Goal: Find contact information: Find contact information

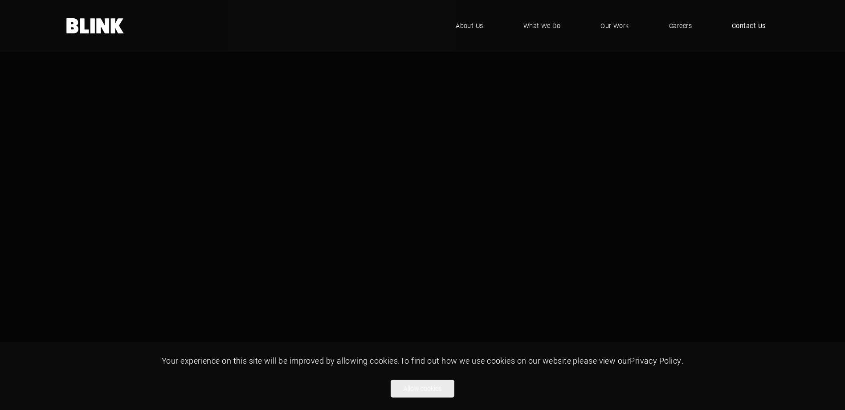
click at [743, 26] on span "Contact Us" at bounding box center [749, 26] width 34 height 10
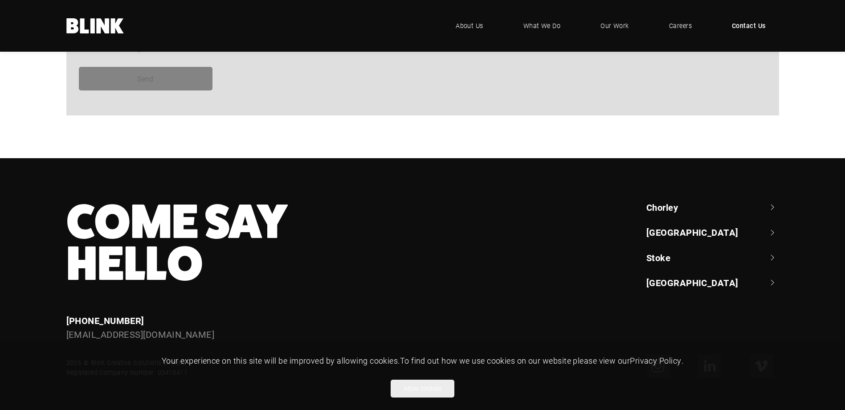
scroll to position [823, 0]
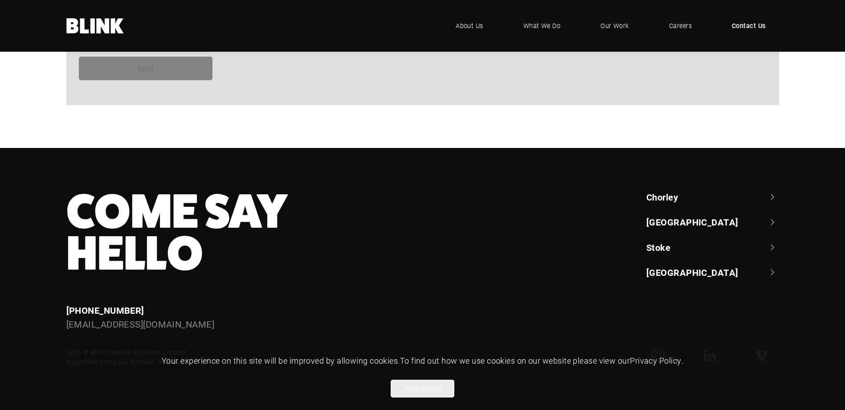
click at [676, 196] on link "Chorley" at bounding box center [712, 197] width 133 height 12
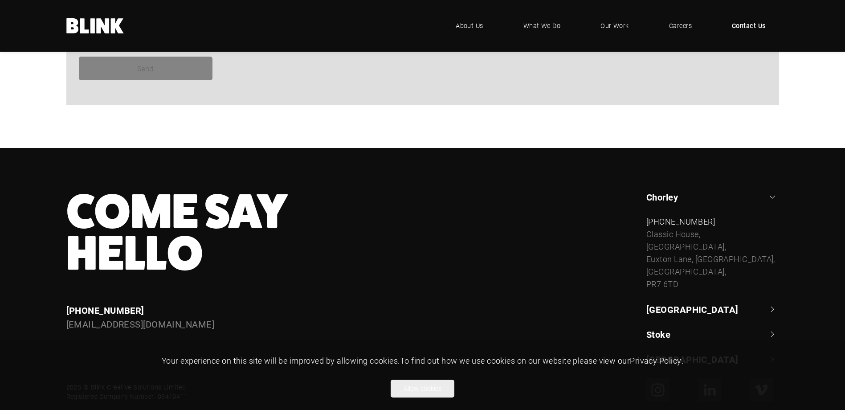
click at [665, 309] on link "[GEOGRAPHIC_DATA]" at bounding box center [712, 309] width 133 height 12
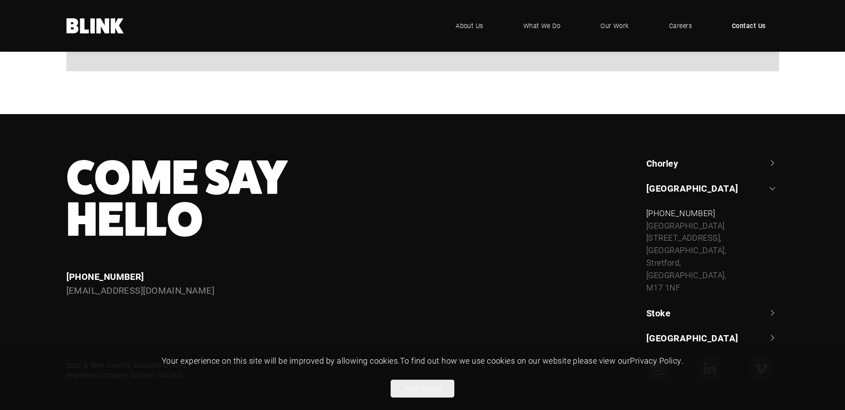
scroll to position [857, 0]
click at [665, 306] on link "Stoke" at bounding box center [712, 312] width 133 height 12
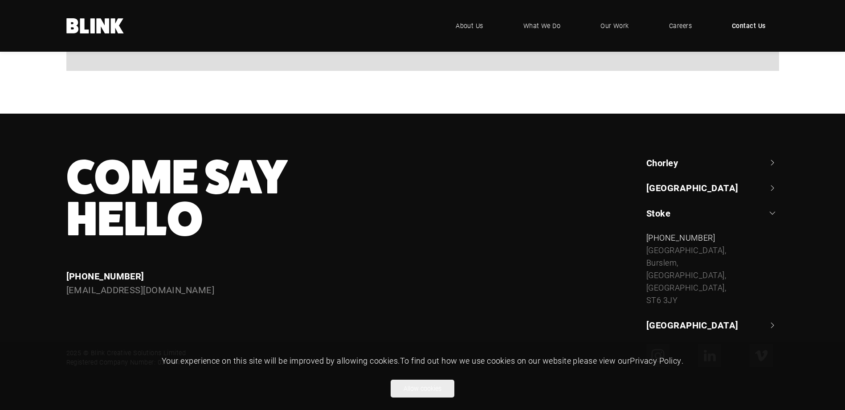
click at [651, 327] on link "[GEOGRAPHIC_DATA]" at bounding box center [712, 324] width 133 height 12
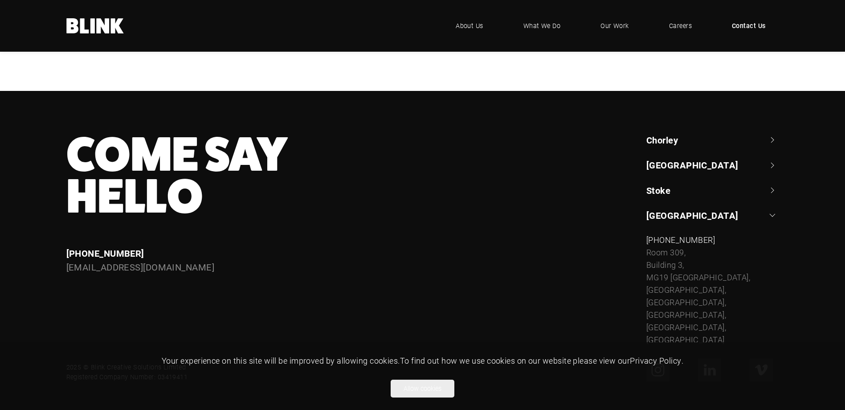
scroll to position [894, 0]
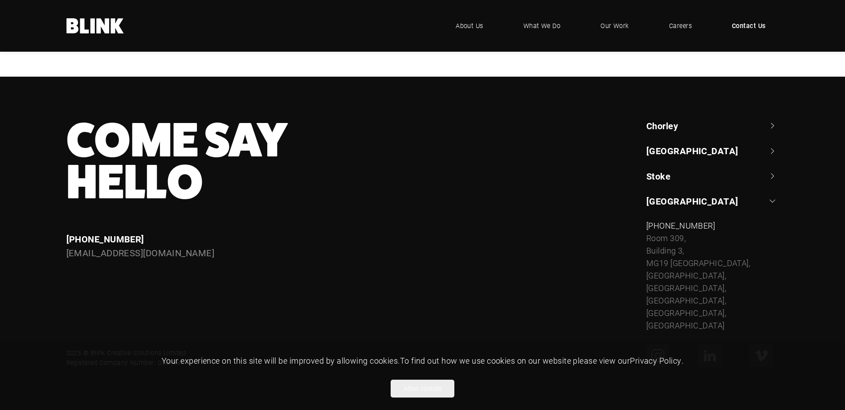
click at [663, 203] on link "[GEOGRAPHIC_DATA]" at bounding box center [712, 201] width 133 height 12
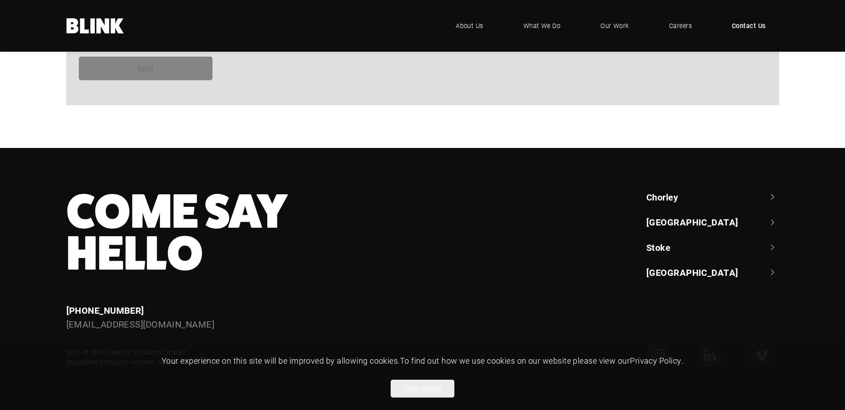
scroll to position [823, 0]
click at [669, 196] on link "Chorley" at bounding box center [712, 197] width 133 height 12
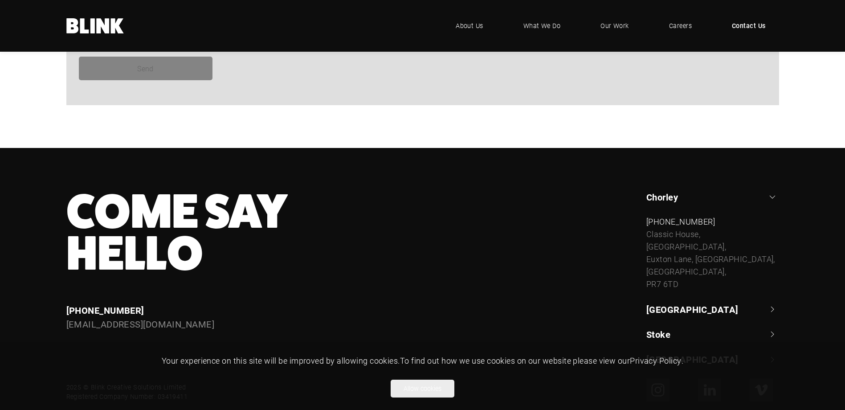
drag, startPoint x: 682, startPoint y: 282, endPoint x: 635, endPoint y: 237, distance: 64.9
click at [635, 237] on div "Chorley +44 (0) 1257 264 494 Classic House, Xton Business Park, Euxton Lane, Ch…" at bounding box center [706, 278] width 145 height 175
copy div "Classic House, Xton Business Park, Euxton Lane, Chorley, Lancashire, PR7 6TD"
